Goal: Task Accomplishment & Management: Use online tool/utility

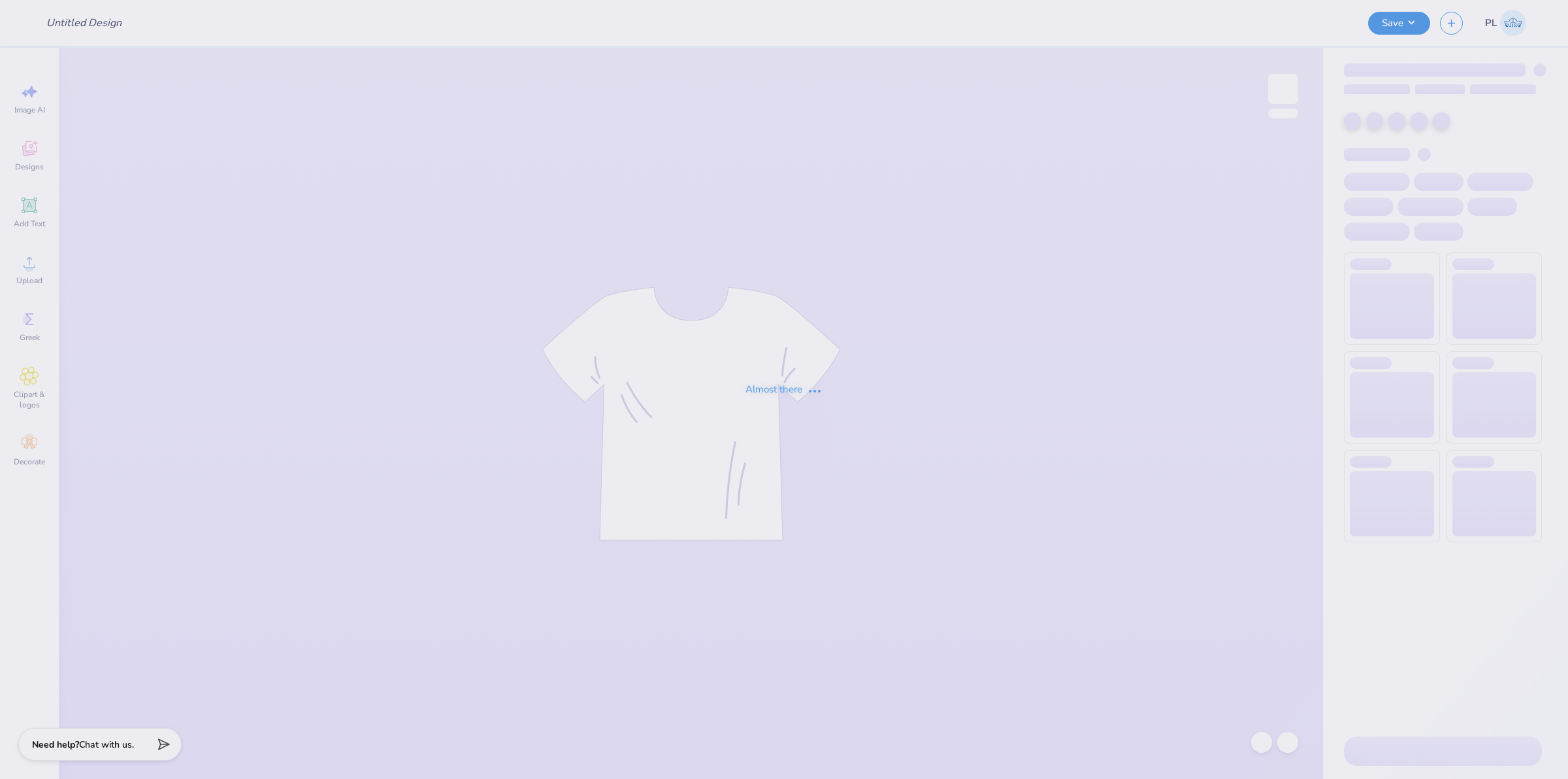
type input "[MEDICAL_DATA] Walk Design"
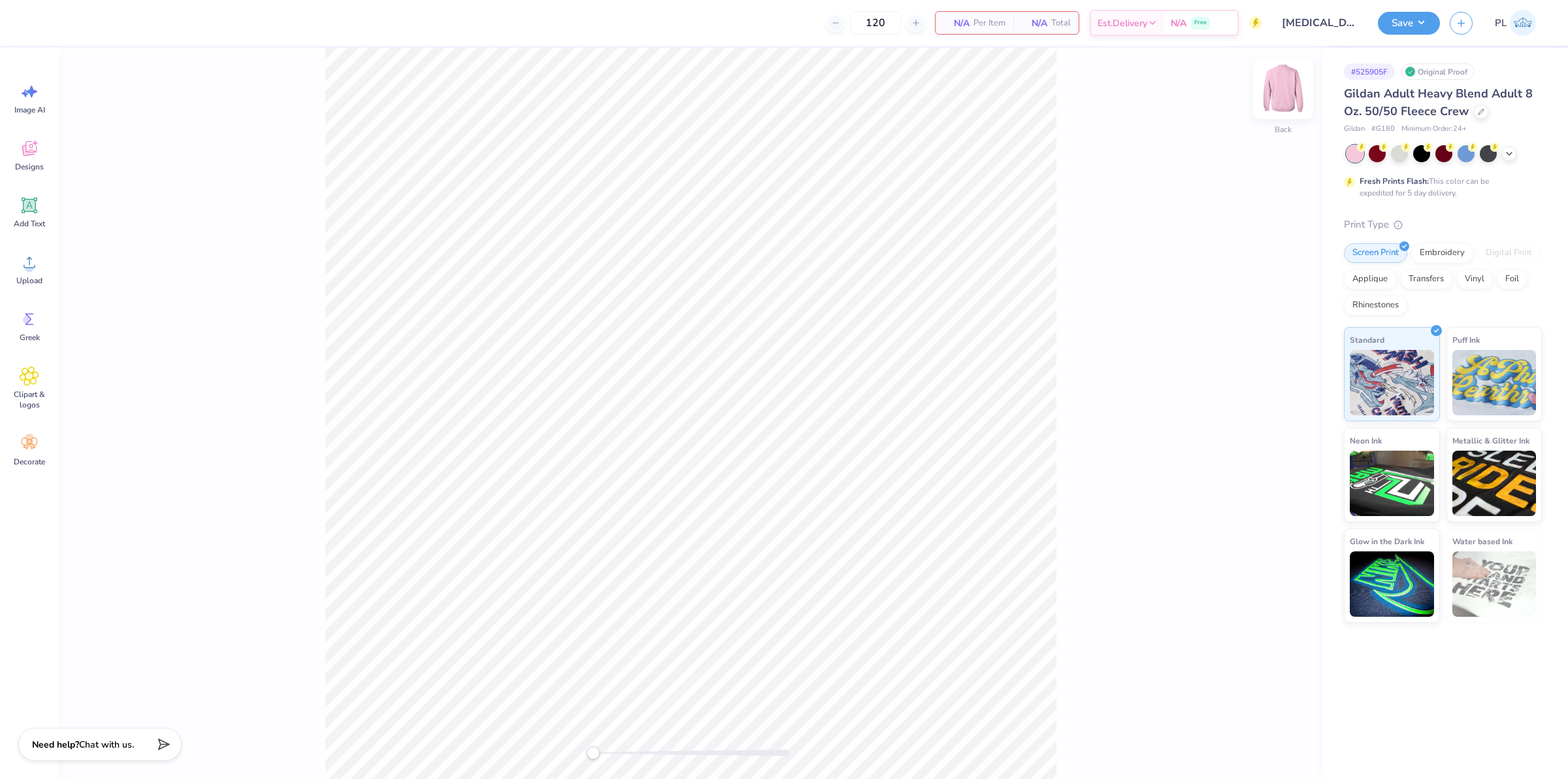
click at [1271, 85] on img at bounding box center [1283, 89] width 52 height 52
click at [13, 256] on div "Upload" at bounding box center [29, 268] width 47 height 49
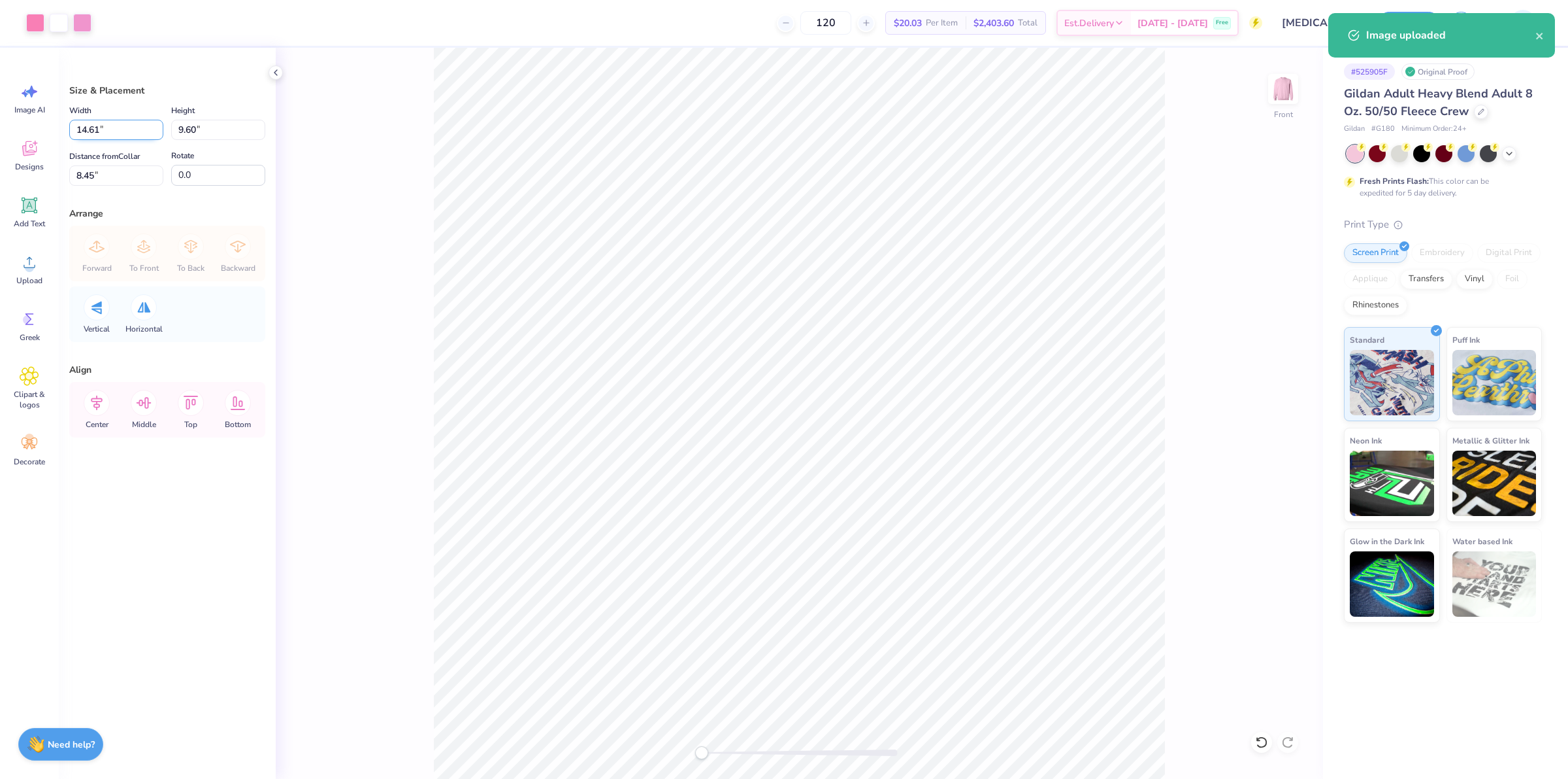
drag, startPoint x: 115, startPoint y: 124, endPoint x: 79, endPoint y: 120, distance: 36.2
click at [79, 120] on input "14.61" at bounding box center [116, 130] width 94 height 20
type input "12.50"
type input "8.21"
drag, startPoint x: 111, startPoint y: 179, endPoint x: 67, endPoint y: 182, distance: 44.1
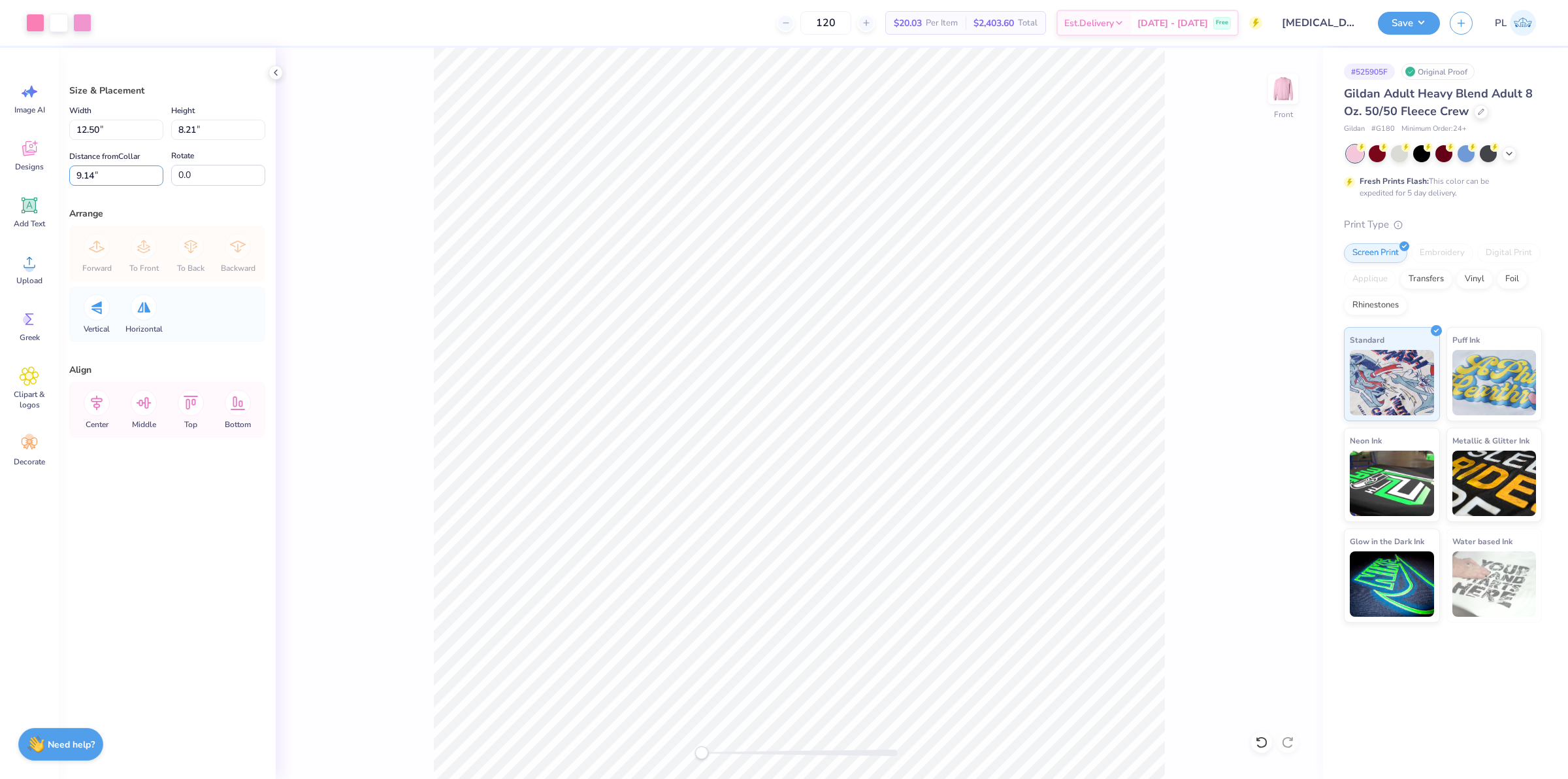
click at [67, 182] on div "Size & Placement Width 12.50 12.50 " Height 8.21 8.21 " Distance from Collar 9.…" at bounding box center [167, 413] width 217 height 731
type input "3"
click at [115, 135] on input "12.50" at bounding box center [116, 130] width 94 height 20
click at [1408, 21] on button "Save" at bounding box center [1409, 21] width 62 height 23
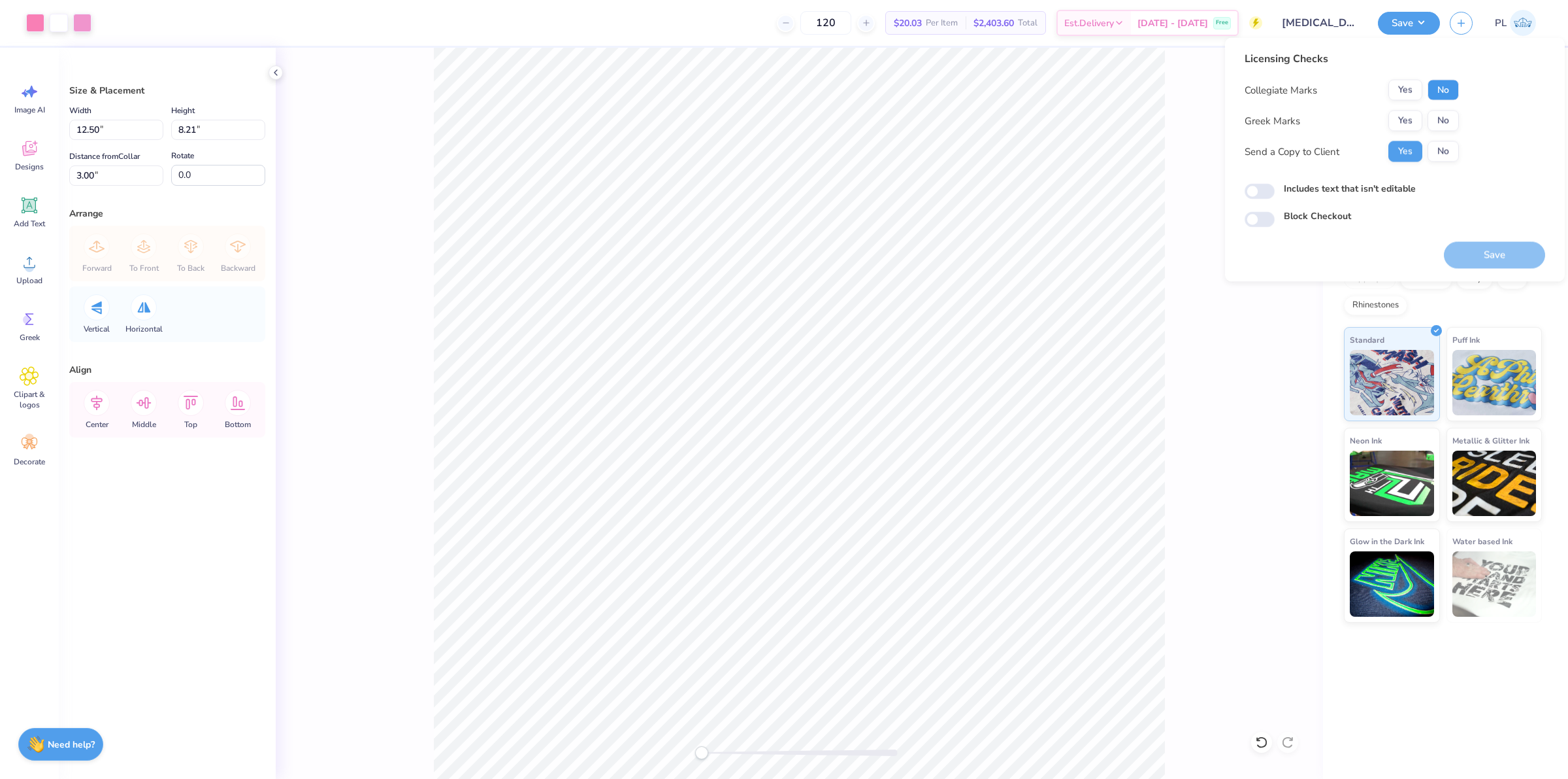
click at [1454, 91] on button "No" at bounding box center [1443, 91] width 31 height 21
click at [1439, 129] on button "No" at bounding box center [1443, 121] width 31 height 21
click at [1413, 185] on label "Includes text that isn't editable" at bounding box center [1350, 188] width 132 height 13
click at [1275, 185] on input "Includes text that isn't editable" at bounding box center [1260, 192] width 30 height 16
checkbox input "true"
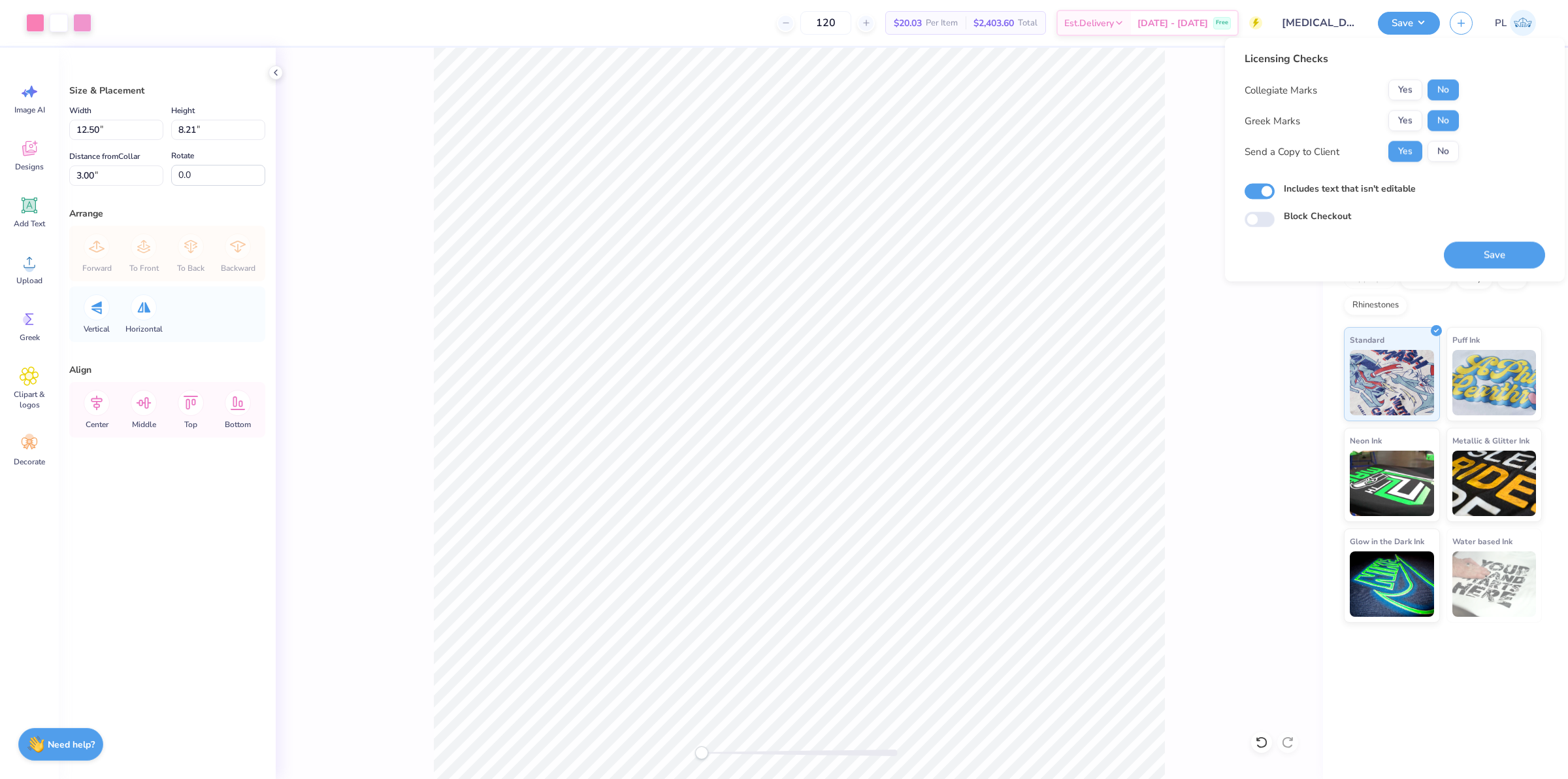
click at [1513, 274] on div "Licensing Checks Collegiate Marks Yes No Greek Marks Yes No Send a Copy to Clie…" at bounding box center [1395, 160] width 340 height 244
click at [1508, 253] on button "Save" at bounding box center [1494, 255] width 101 height 27
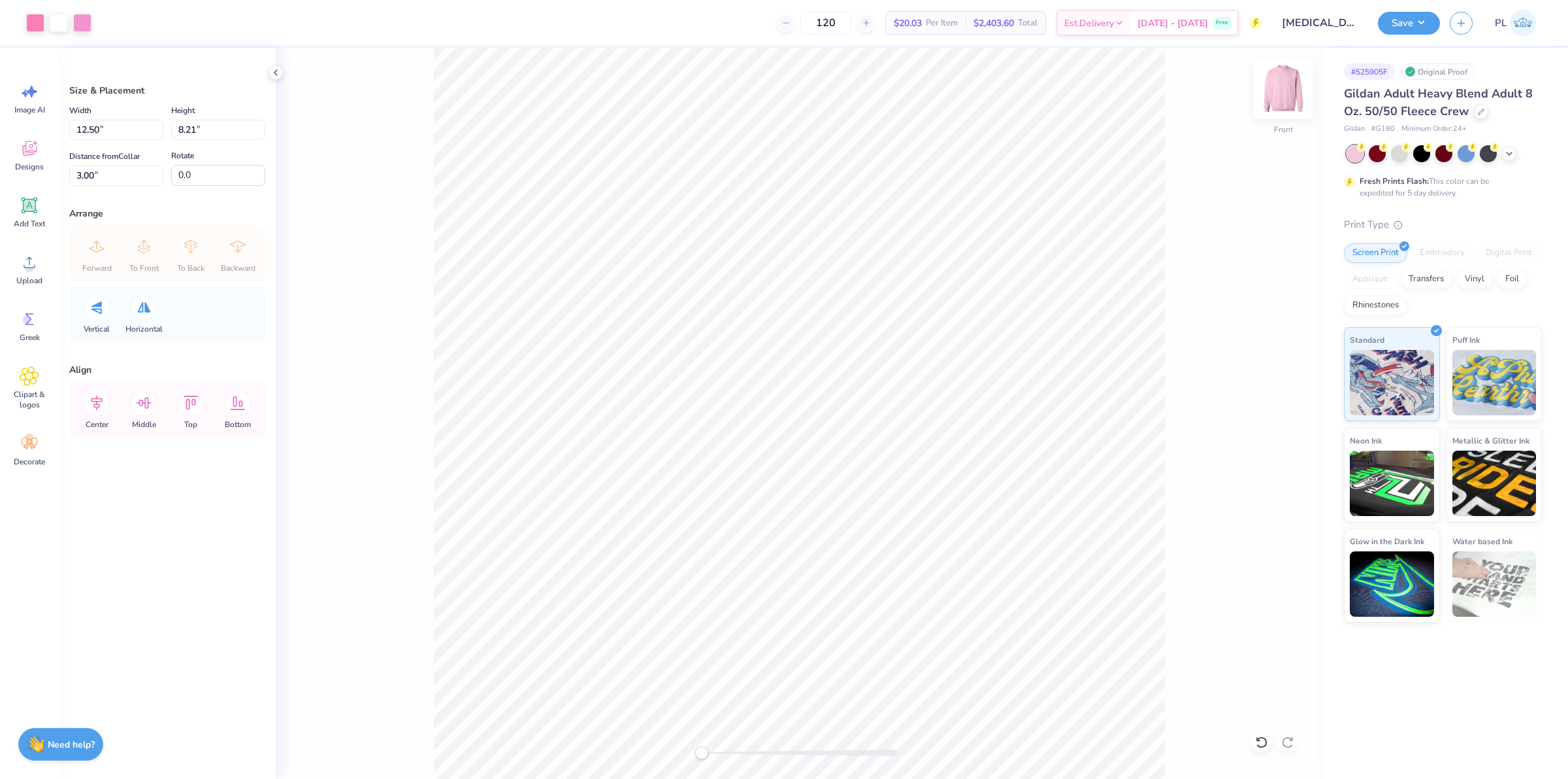
click at [1280, 103] on img at bounding box center [1283, 89] width 52 height 52
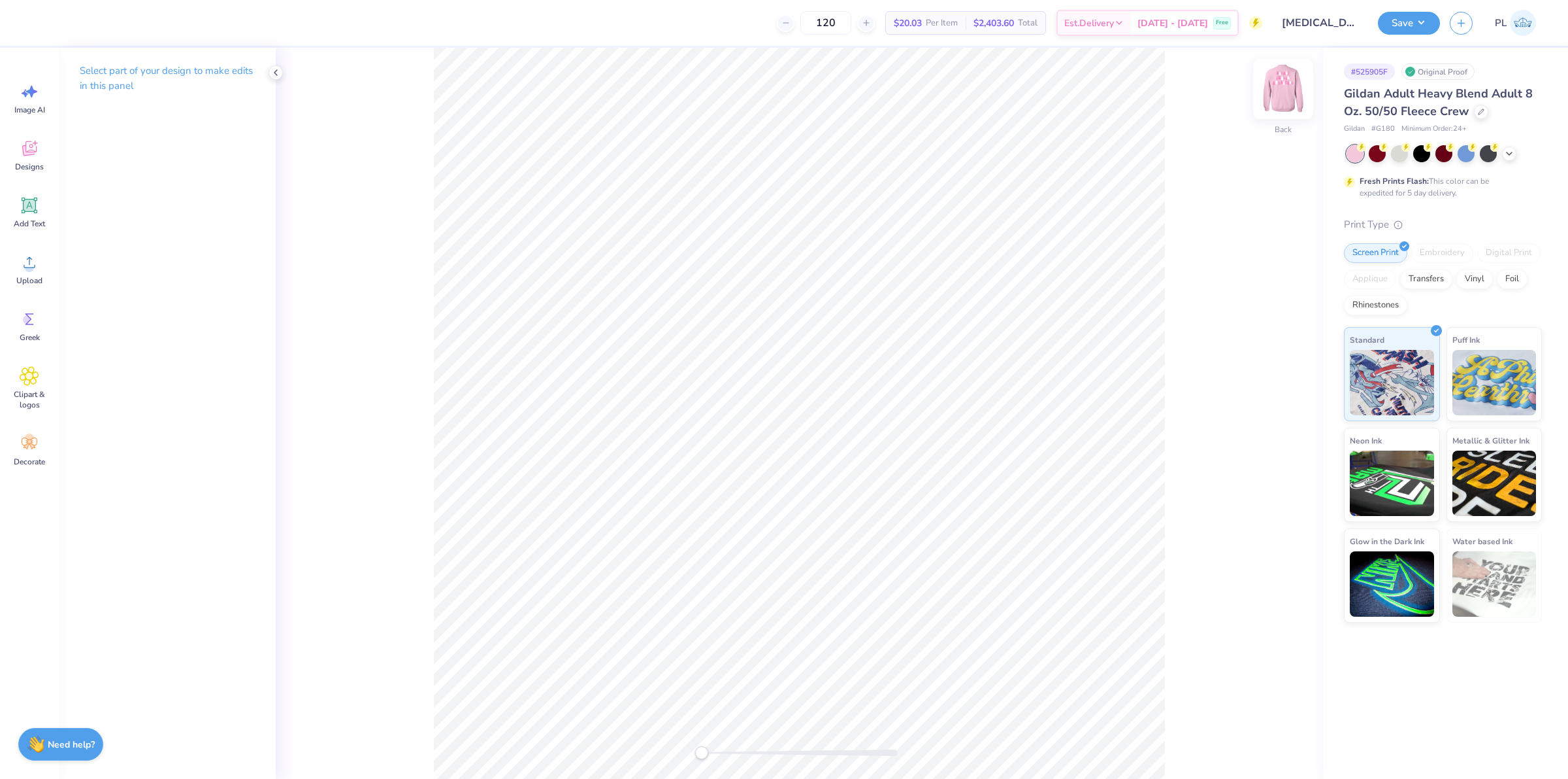
click at [1288, 88] on img at bounding box center [1283, 89] width 52 height 52
click at [1264, 89] on div "Front" at bounding box center [800, 413] width 1048 height 731
click at [1271, 88] on img at bounding box center [1283, 89] width 52 height 52
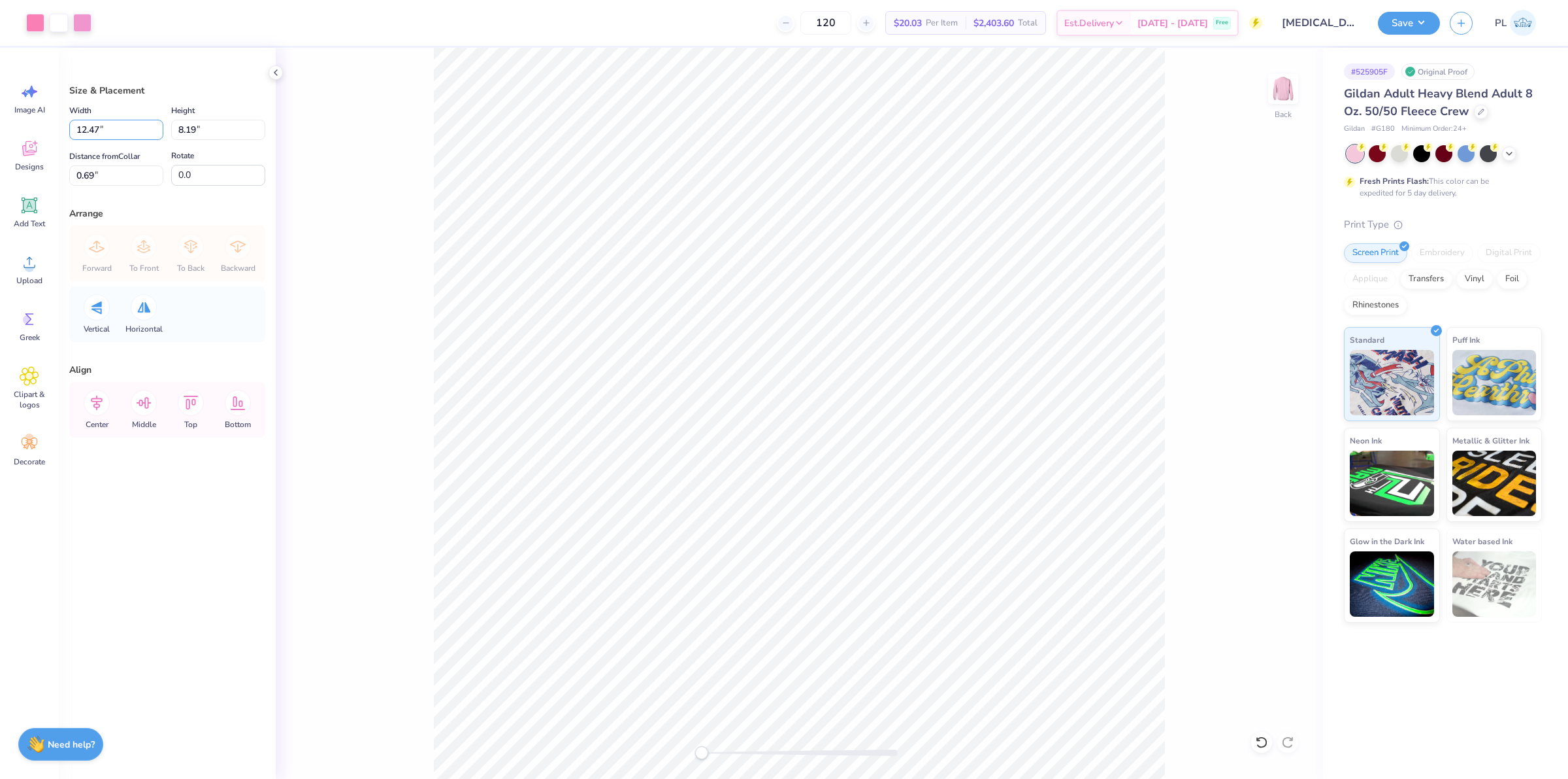
drag, startPoint x: 115, startPoint y: 134, endPoint x: 58, endPoint y: 130, distance: 57.1
click at [58, 130] on div "Art colors 120 $20.03 Per Item $2,403.60 Total Est. Delivery [DATE] - [DATE] Fr…" at bounding box center [784, 389] width 1568 height 779
type input "12.50"
type input "8.21"
drag, startPoint x: 106, startPoint y: 175, endPoint x: 44, endPoint y: 162, distance: 63.3
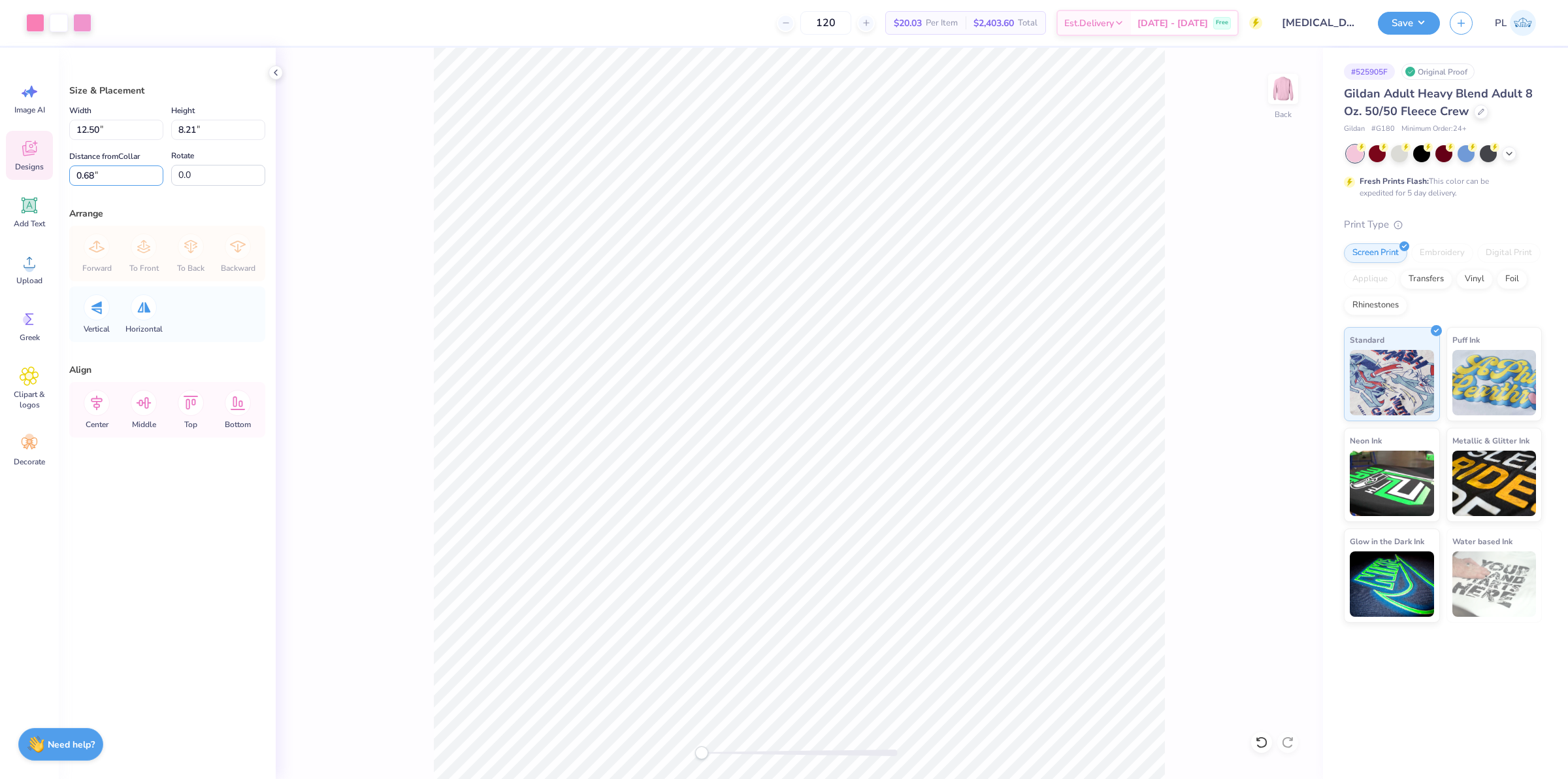
click at [43, 163] on div "Art colors 120 $20.03 Per Item $2,403.60 Total Est. Delivery [DATE] - [DATE] Fr…" at bounding box center [784, 389] width 1568 height 779
type input "3"
click at [109, 125] on input "12.50" at bounding box center [116, 130] width 94 height 20
click at [1382, 21] on button "Save" at bounding box center [1409, 21] width 62 height 23
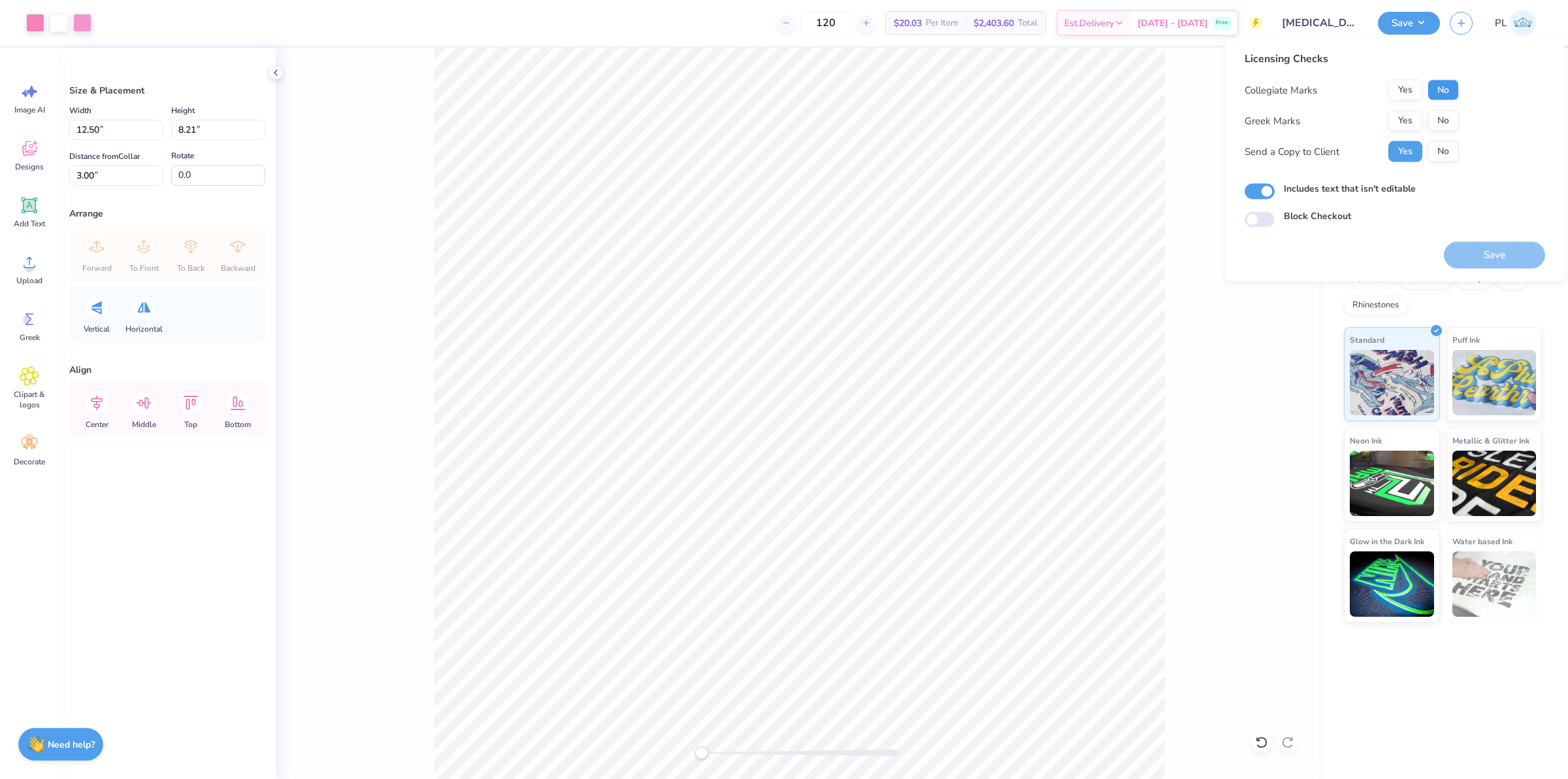
click at [1449, 85] on button "No" at bounding box center [1443, 91] width 31 height 21
click at [1447, 112] on button "No" at bounding box center [1443, 121] width 31 height 21
click at [1469, 249] on button "Save" at bounding box center [1494, 255] width 101 height 27
